Goal: Task Accomplishment & Management: Complete application form

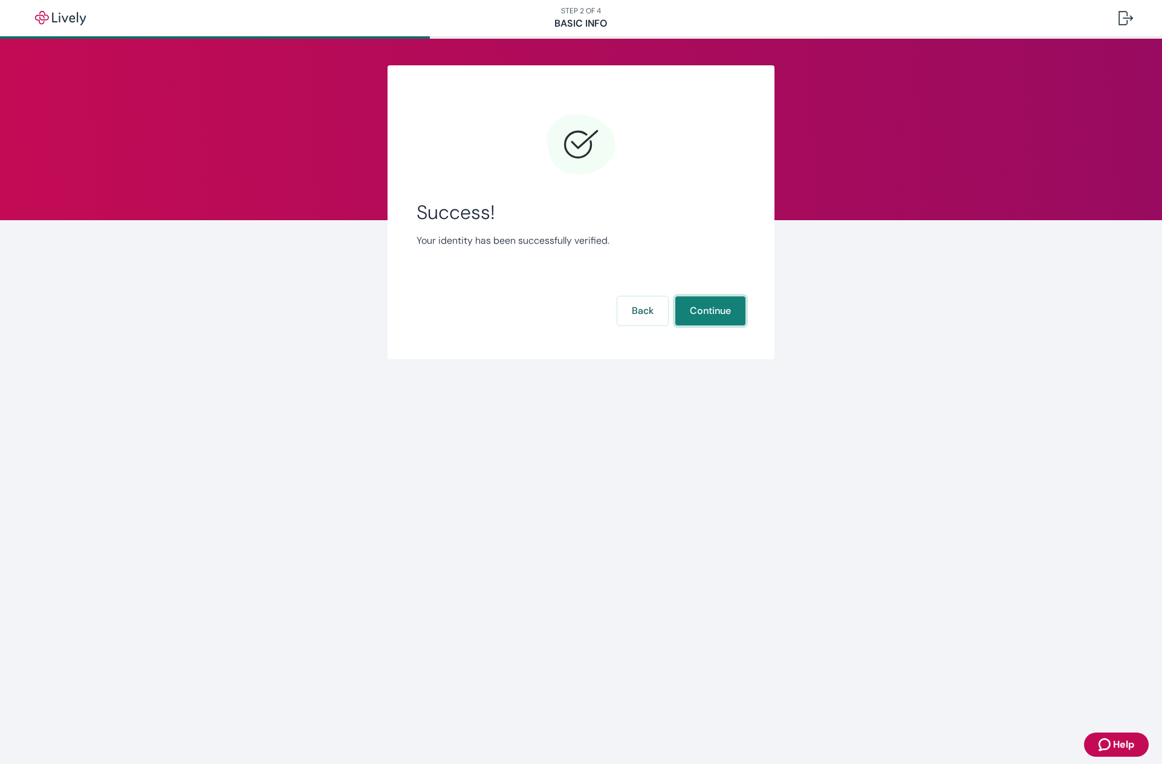
click at [712, 307] on button "Continue" at bounding box center [711, 310] width 70 height 29
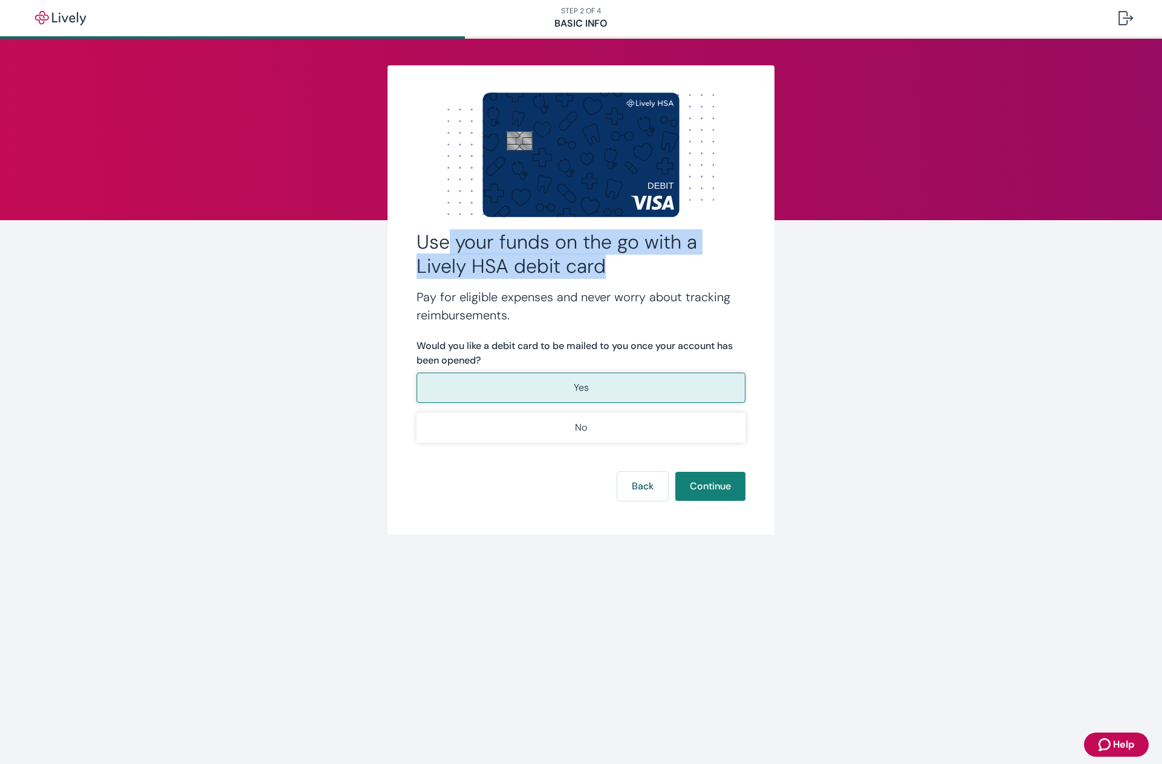
drag, startPoint x: 445, startPoint y: 241, endPoint x: 636, endPoint y: 258, distance: 191.9
click at [636, 258] on h2 "Use your funds on the go with a Lively HSA debit card" at bounding box center [581, 254] width 329 height 48
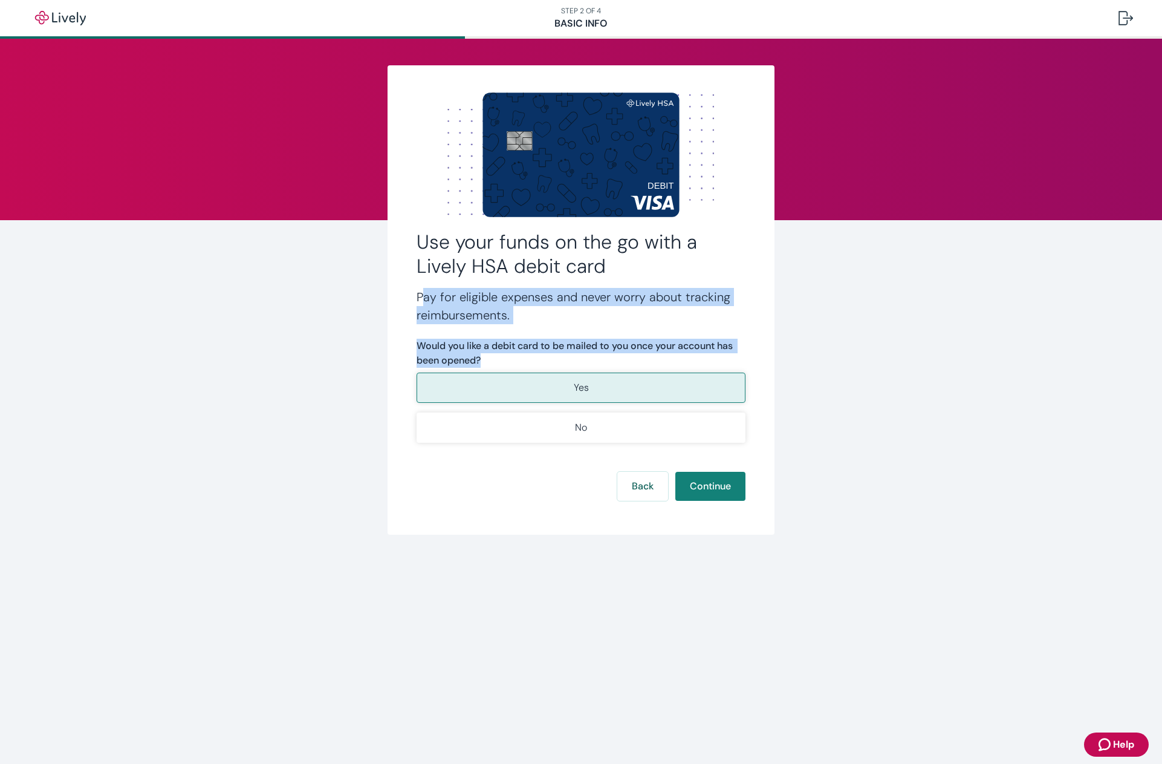
drag, startPoint x: 421, startPoint y: 298, endPoint x: 685, endPoint y: 354, distance: 270.2
click at [685, 354] on div "Use your funds on the go with a Lively HSA debit card Pay for eligible expenses…" at bounding box center [581, 299] width 387 height 469
click at [671, 344] on label "Would you like a debit card to be mailed to you once your account has been open…" at bounding box center [581, 353] width 329 height 29
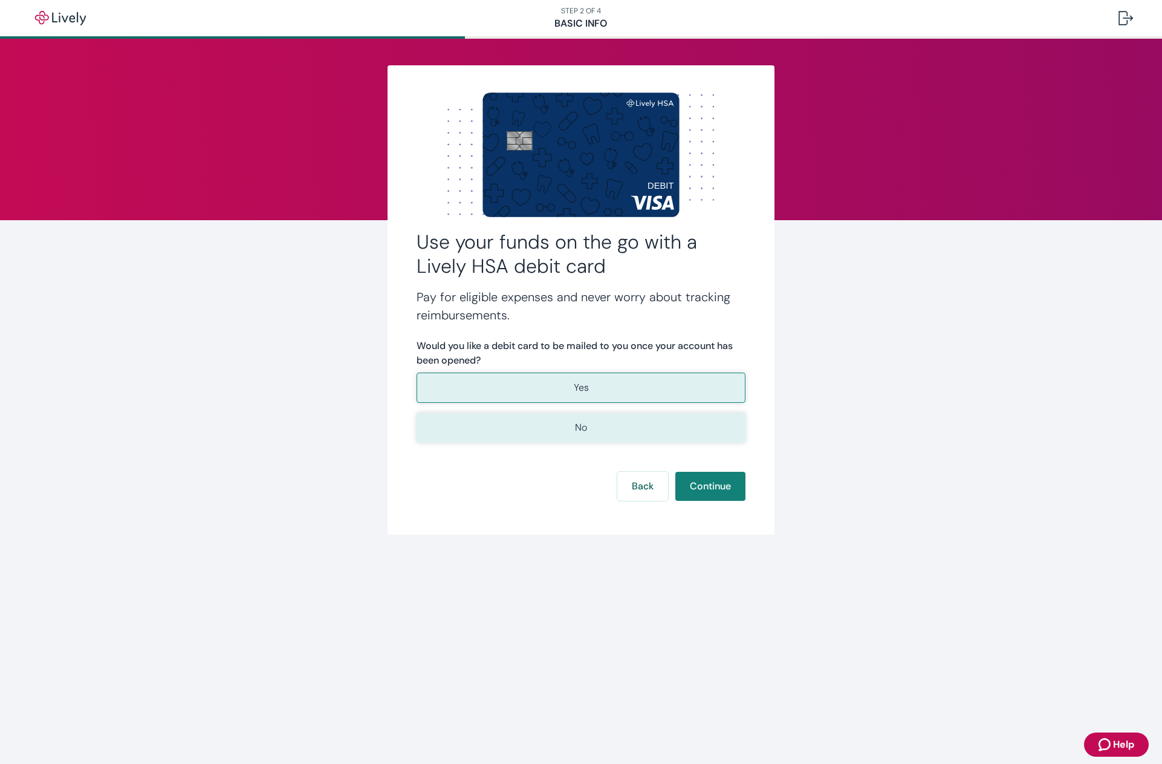
click at [568, 426] on button "No" at bounding box center [581, 427] width 329 height 30
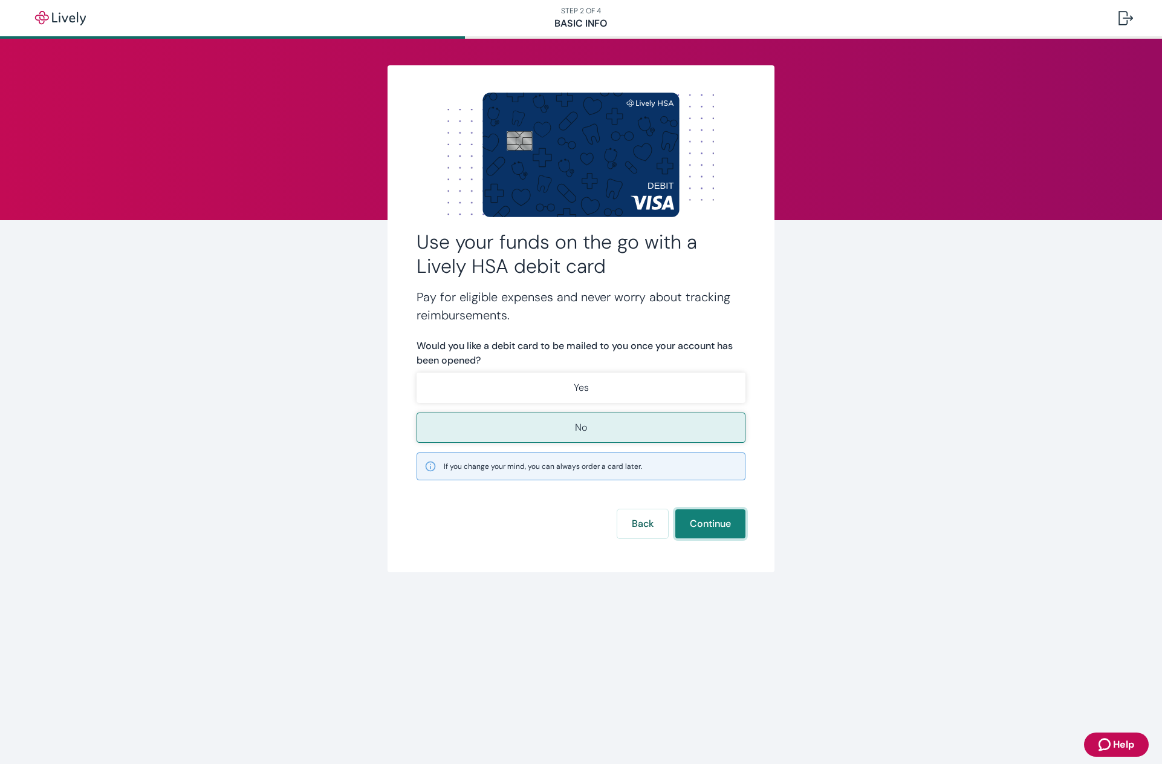
click at [690, 517] on button "Continue" at bounding box center [711, 523] width 70 height 29
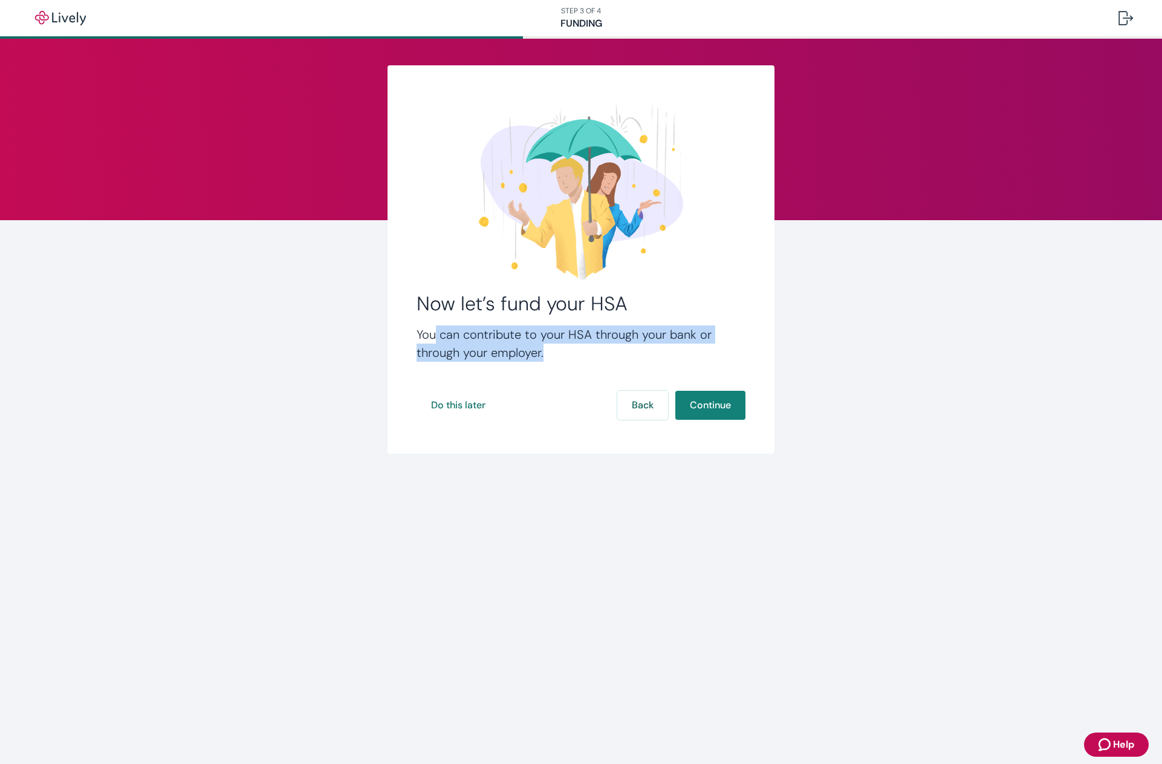
drag, startPoint x: 435, startPoint y: 337, endPoint x: 647, endPoint y: 350, distance: 212.1
click at [647, 350] on h4 "You can contribute to your HSA through your bank or through your employer." at bounding box center [581, 343] width 329 height 36
click at [613, 345] on h4 "You can contribute to your HSA through your bank or through your employer." at bounding box center [581, 343] width 329 height 36
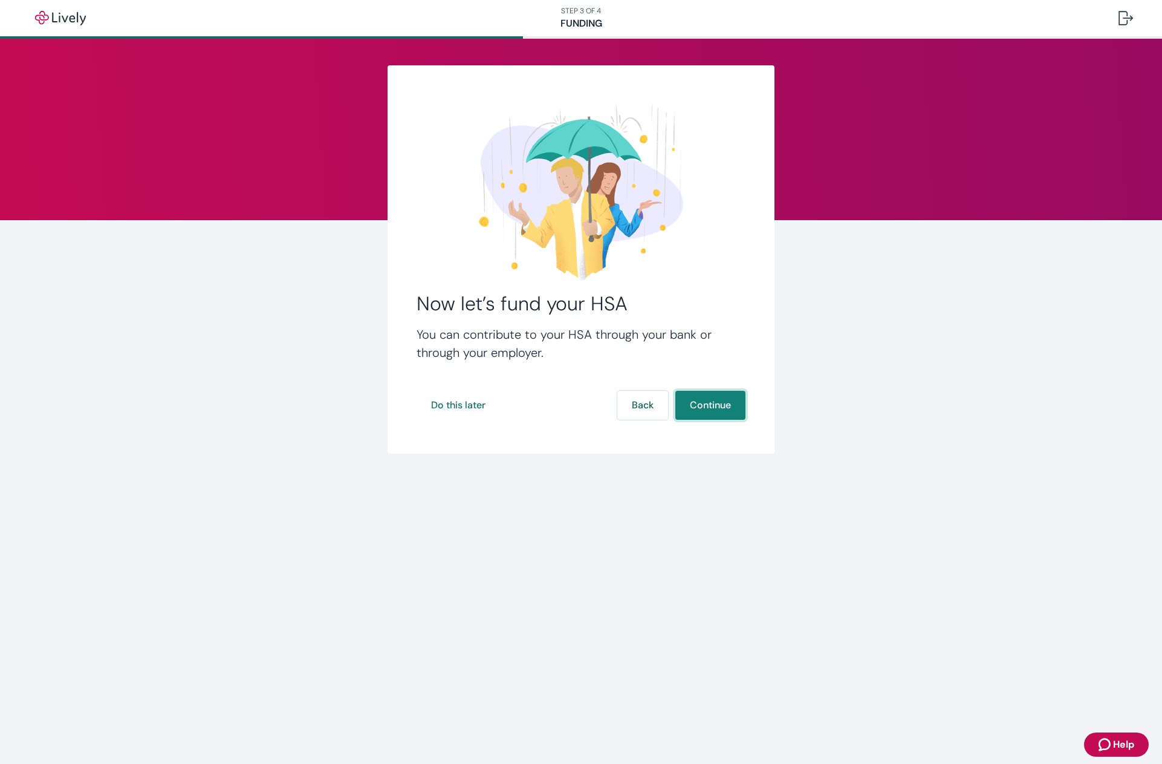
click at [713, 404] on button "Continue" at bounding box center [711, 405] width 70 height 29
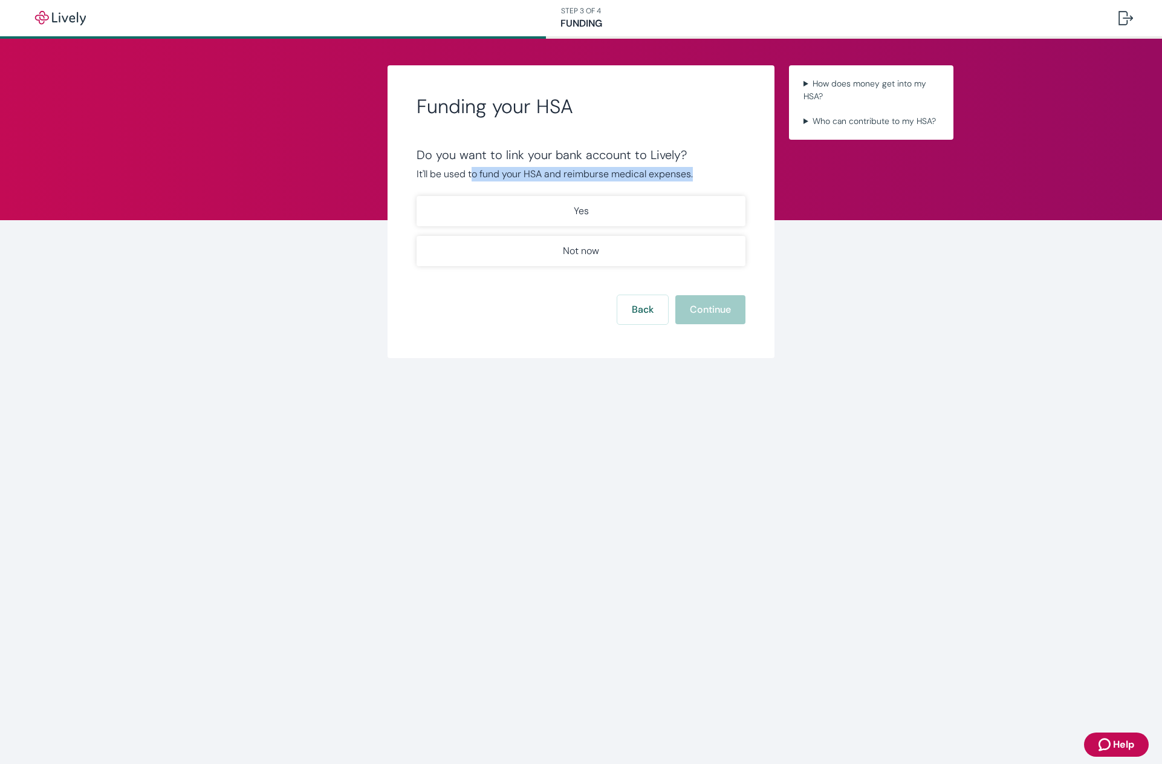
drag, startPoint x: 473, startPoint y: 175, endPoint x: 725, endPoint y: 171, distance: 251.6
click at [725, 171] on p "It'll be used to fund your HSA and reimburse medical expenses." at bounding box center [581, 174] width 329 height 15
click at [738, 160] on div "Do you want to link your bank account to Lively?" at bounding box center [581, 155] width 329 height 15
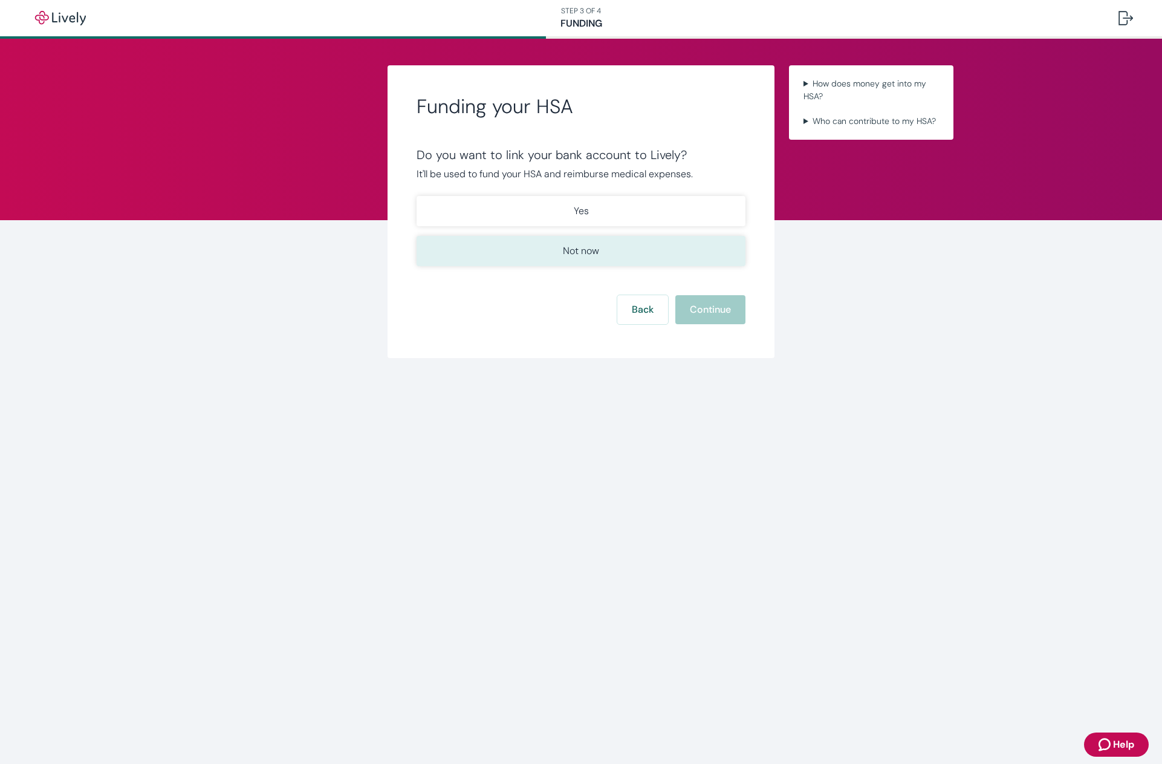
click at [569, 255] on p "Not now" at bounding box center [581, 251] width 36 height 15
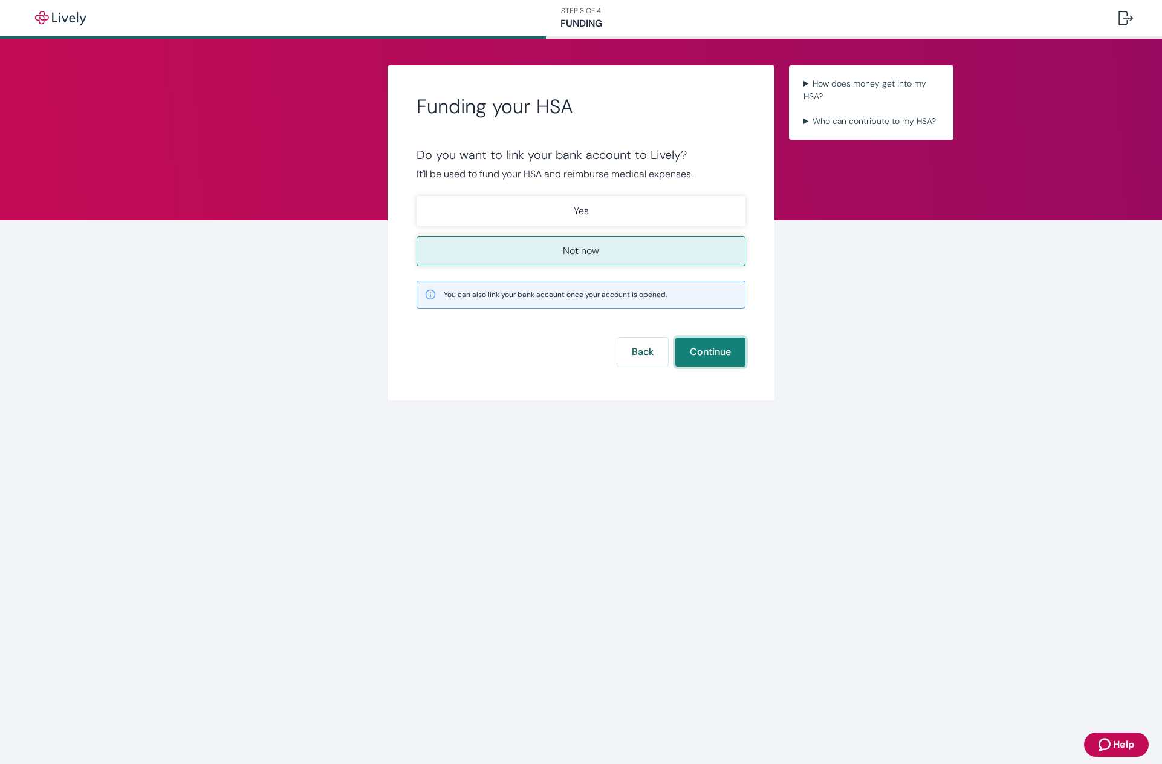
click at [708, 350] on button "Continue" at bounding box center [711, 351] width 70 height 29
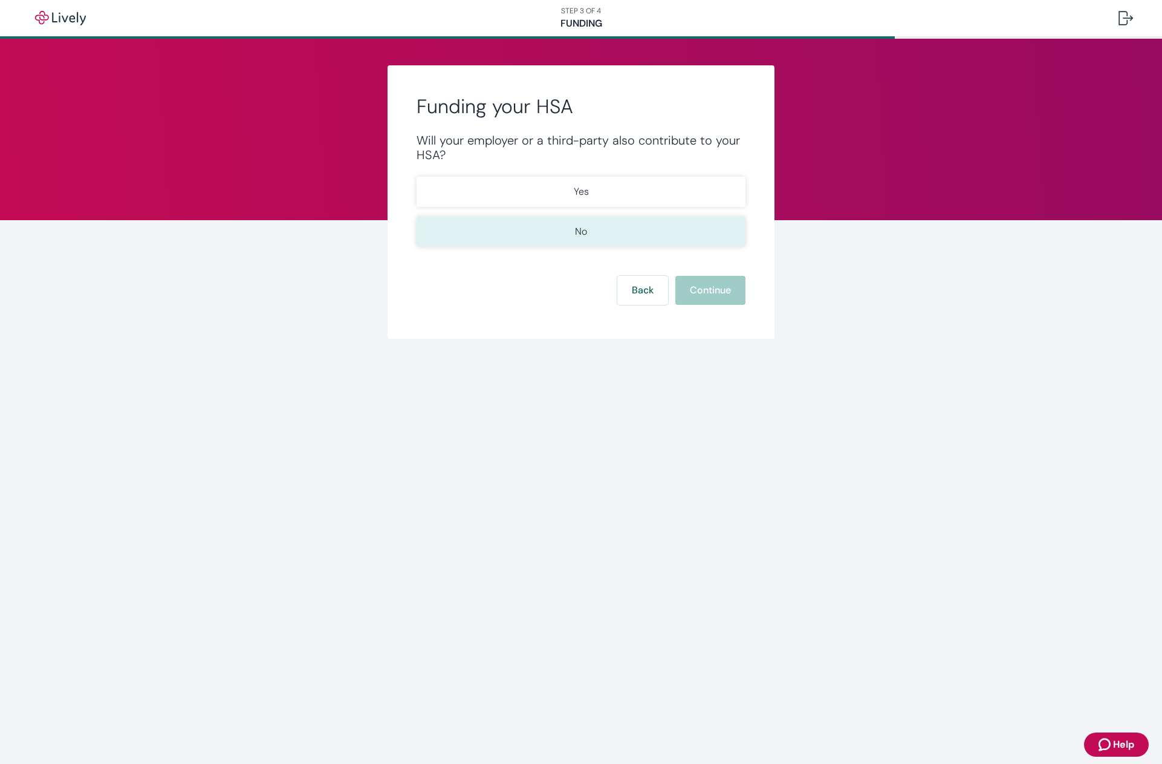
click at [575, 236] on p "No" at bounding box center [581, 231] width 12 height 15
click at [725, 289] on button "Continue" at bounding box center [711, 290] width 70 height 29
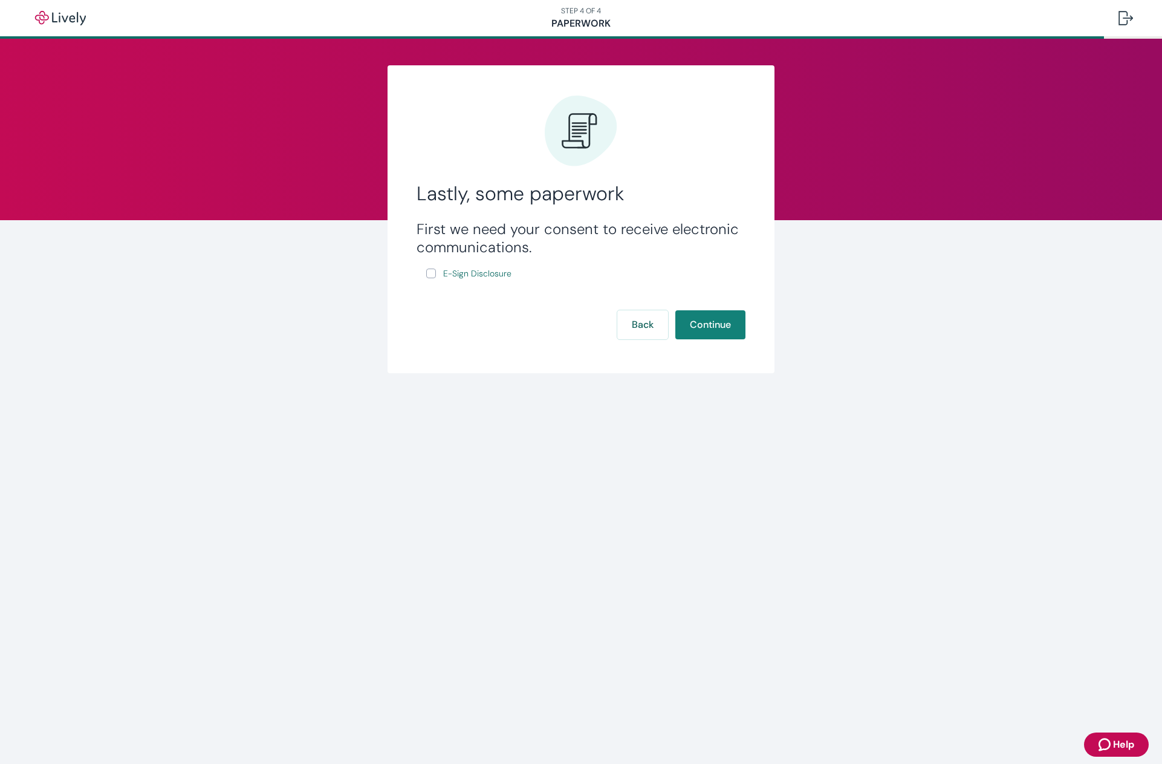
click at [429, 272] on input "E-Sign Disclosure" at bounding box center [431, 274] width 10 height 10
checkbox input "true"
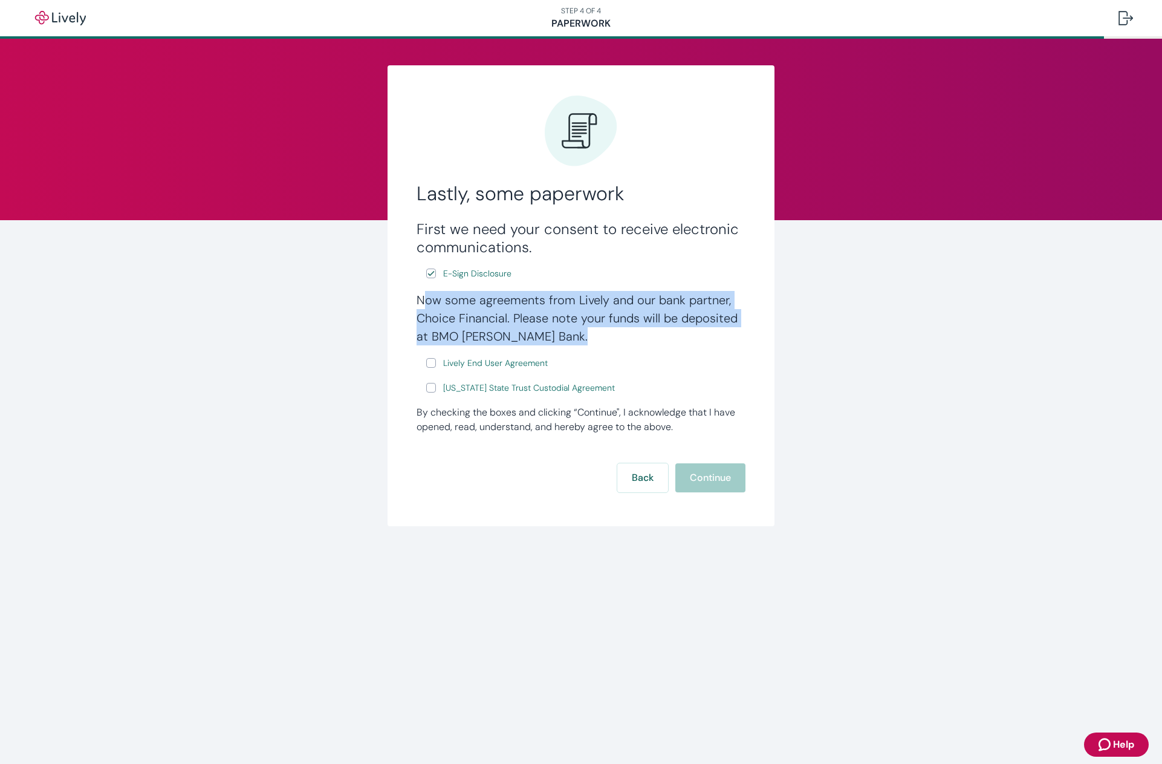
drag, startPoint x: 428, startPoint y: 299, endPoint x: 685, endPoint y: 333, distance: 259.3
click at [685, 333] on h4 "Now some agreements from Lively and our bank partner, Choice Financial. Please …" at bounding box center [581, 318] width 329 height 54
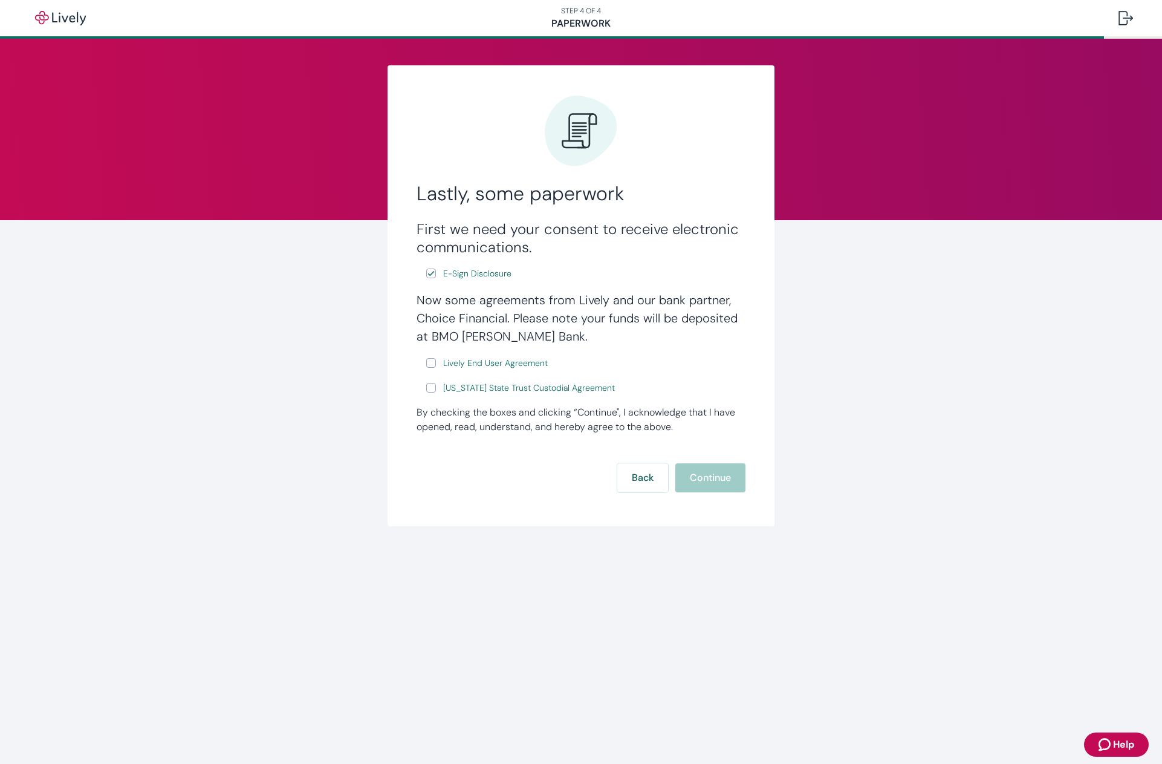
click at [428, 359] on input "Lively End User Agreement" at bounding box center [431, 363] width 10 height 10
checkbox input "true"
click at [429, 388] on input "[US_STATE] State Trust Custodial Agreement" at bounding box center [431, 388] width 10 height 10
checkbox input "true"
click at [709, 476] on button "Continue" at bounding box center [711, 477] width 70 height 29
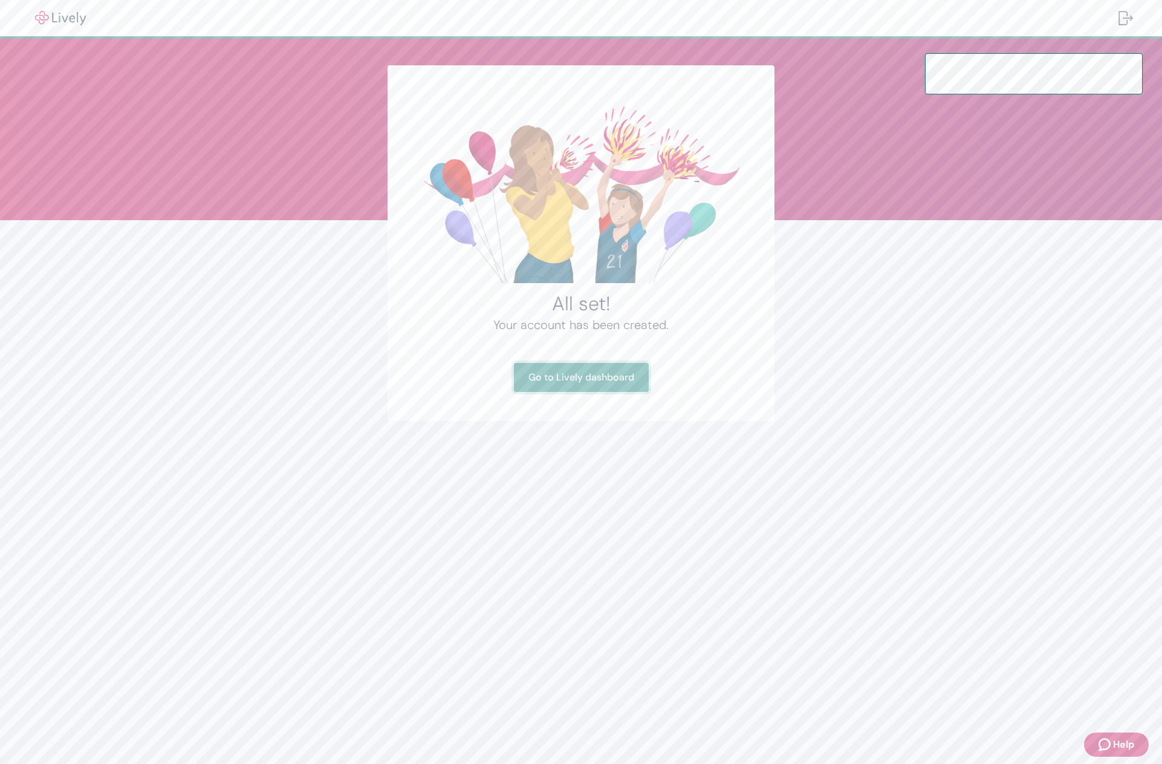
click at [590, 383] on link "Go to Lively dashboard" at bounding box center [581, 377] width 135 height 29
